Goal: Task Accomplishment & Management: Manage account settings

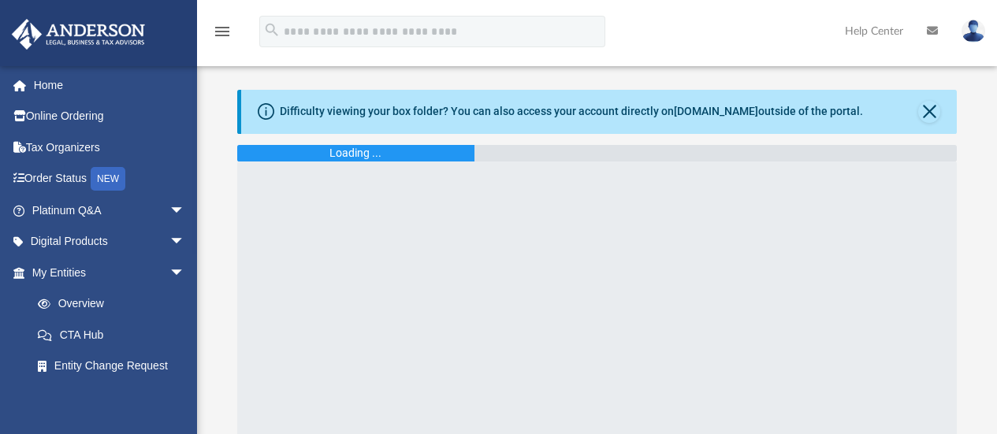
scroll to position [158, 0]
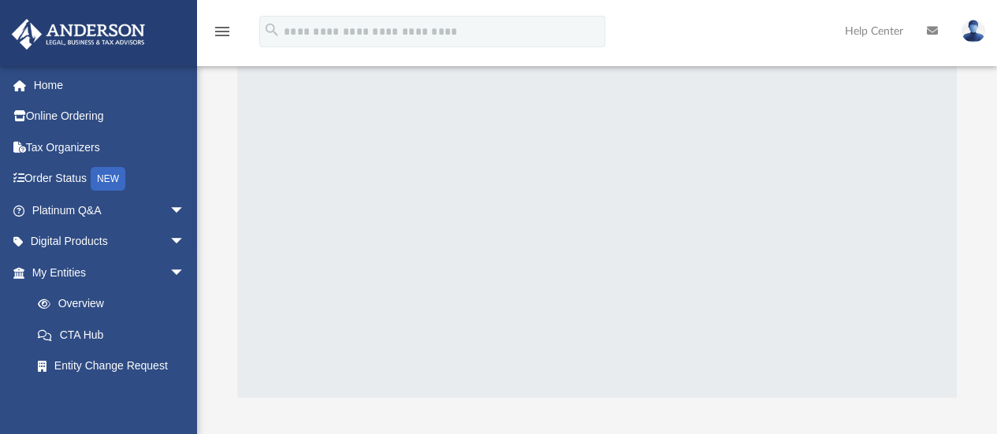
click at [969, 28] on img at bounding box center [973, 31] width 24 height 23
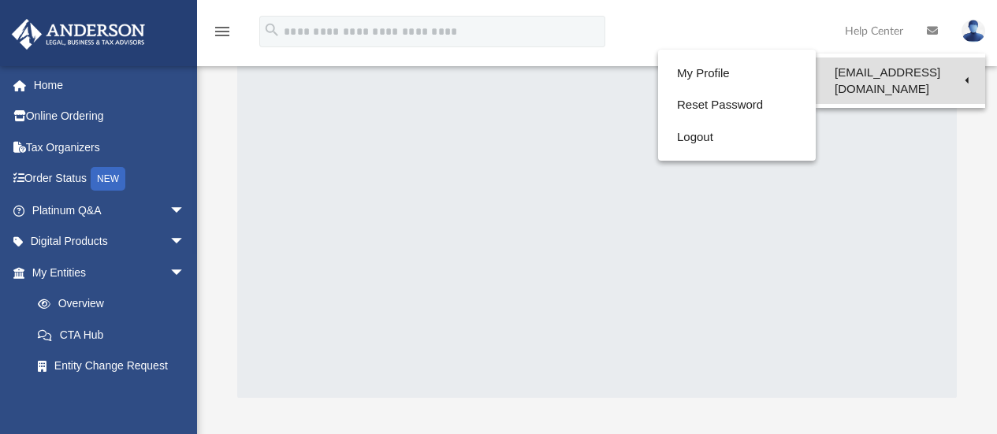
click at [920, 73] on link "[EMAIL_ADDRESS][DOMAIN_NAME]" at bounding box center [900, 81] width 169 height 46
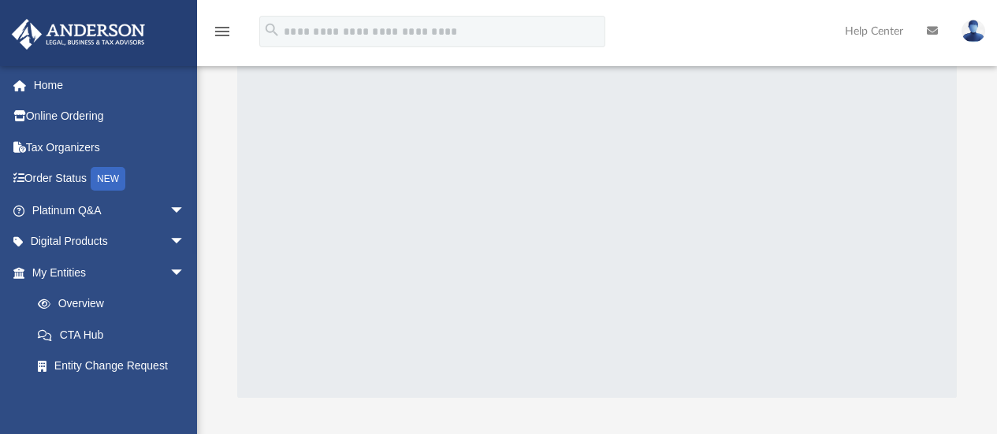
click at [968, 28] on img at bounding box center [973, 31] width 24 height 23
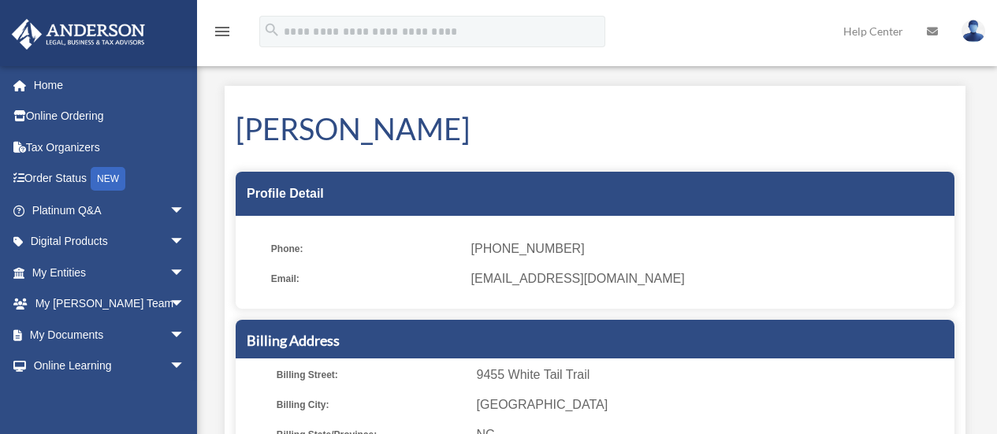
click at [972, 28] on img at bounding box center [973, 31] width 24 height 23
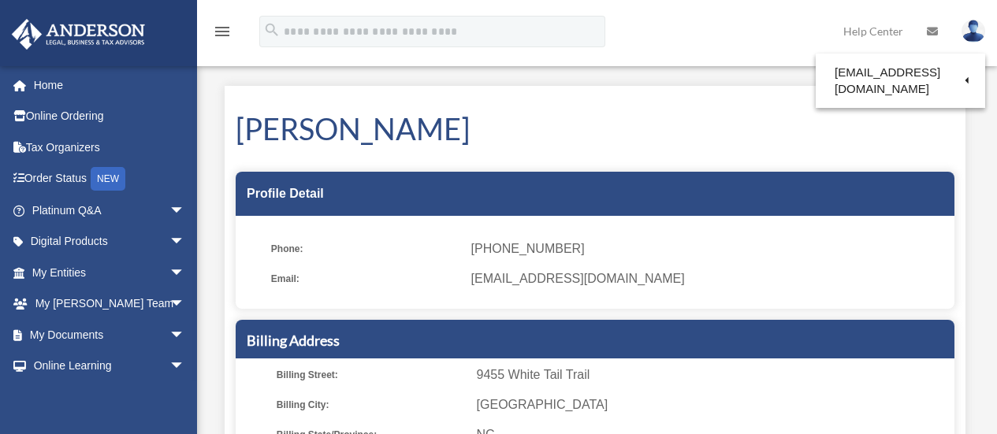
click at [699, 135] on link "Logout" at bounding box center [717, 137] width 158 height 32
